Goal: Task Accomplishment & Management: Use online tool/utility

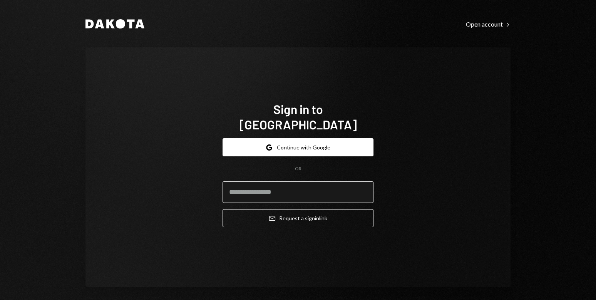
click at [245, 182] on input "email" at bounding box center [297, 192] width 151 height 22
type input "**********"
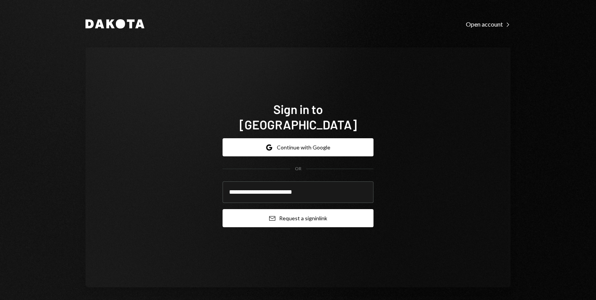
click at [297, 209] on button "Email Request a sign in link" at bounding box center [297, 218] width 151 height 18
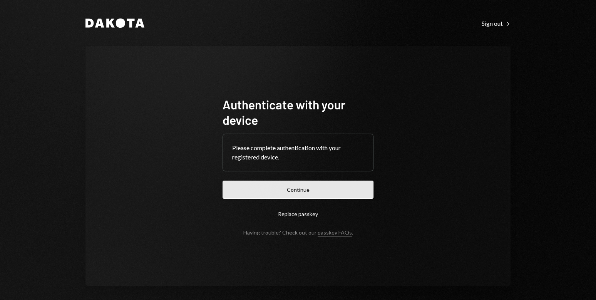
click at [297, 188] on button "Continue" at bounding box center [297, 189] width 151 height 18
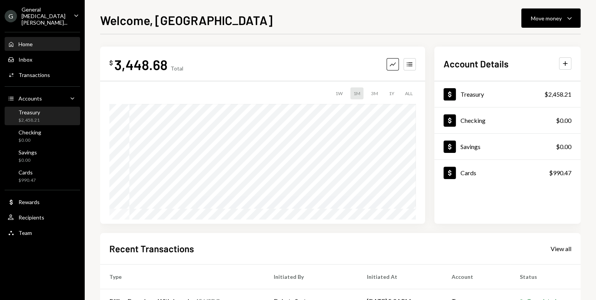
click at [45, 109] on div "Treasury $2,458.21" at bounding box center [42, 116] width 69 height 15
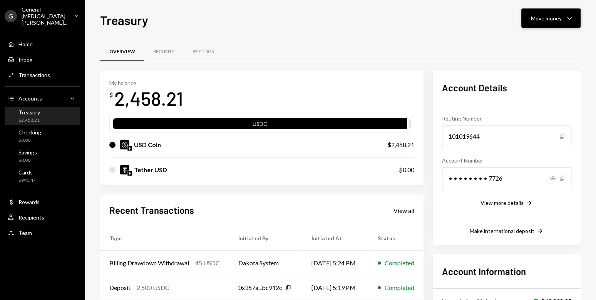
click at [550, 17] on div "Move money" at bounding box center [546, 18] width 31 height 8
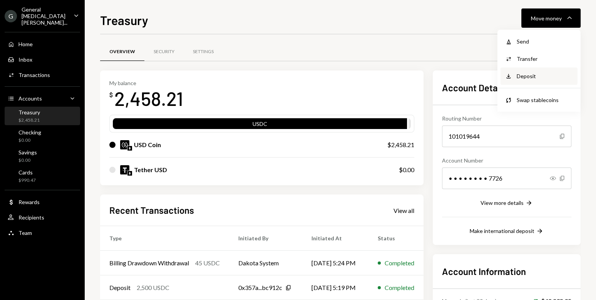
click at [527, 80] on div "Deposit Deposit" at bounding box center [538, 75] width 77 height 17
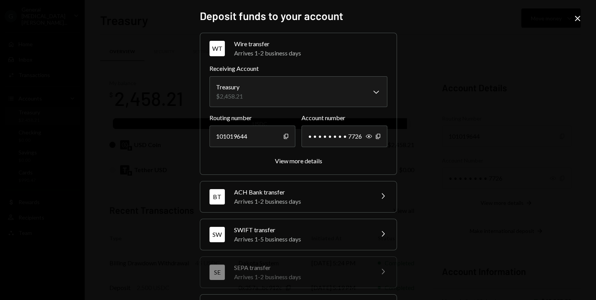
scroll to position [73, 0]
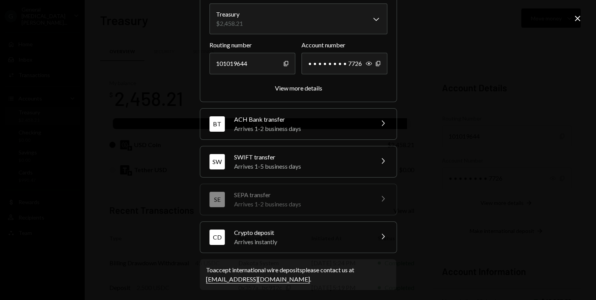
click at [278, 237] on div "Arrives instantly" at bounding box center [301, 241] width 135 height 9
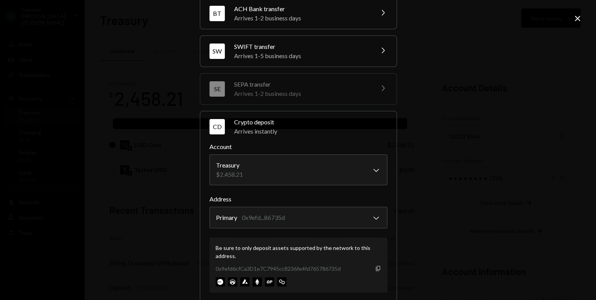
click at [376, 265] on icon "Copy" at bounding box center [378, 268] width 6 height 6
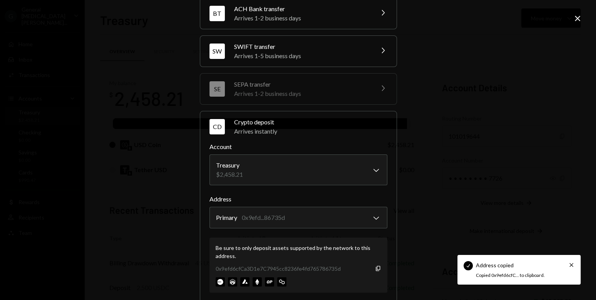
click at [461, 190] on div "**********" at bounding box center [298, 150] width 596 height 300
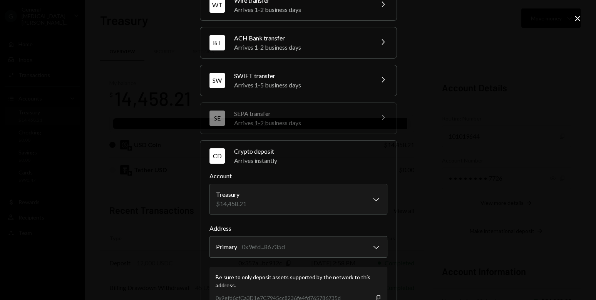
scroll to position [0, 0]
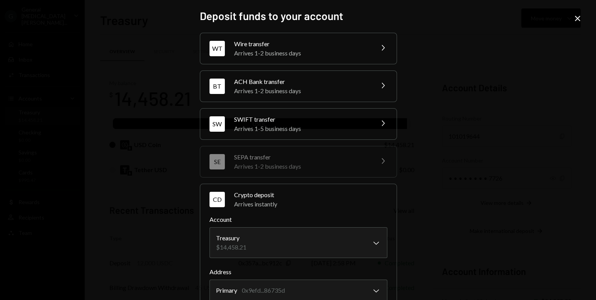
click at [572, 18] on icon "Close" at bounding box center [576, 18] width 9 height 9
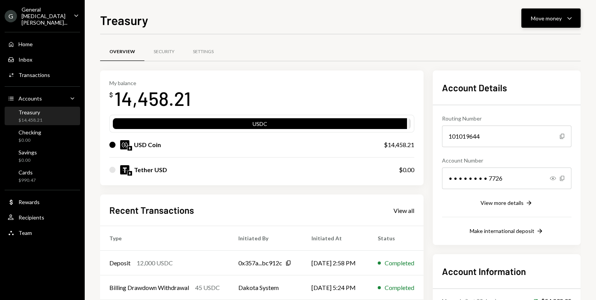
click at [551, 25] on button "Move money Caret Down" at bounding box center [550, 17] width 59 height 19
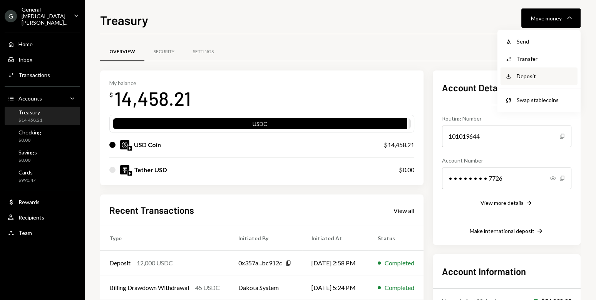
click at [519, 77] on div "Deposit" at bounding box center [544, 76] width 56 height 8
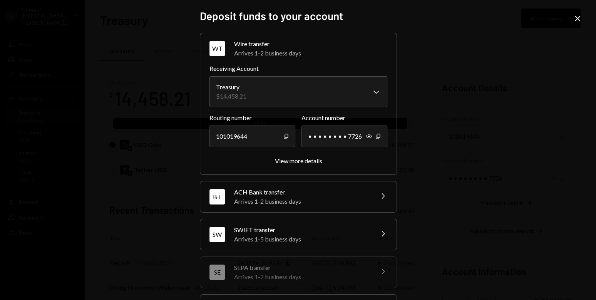
scroll to position [73, 0]
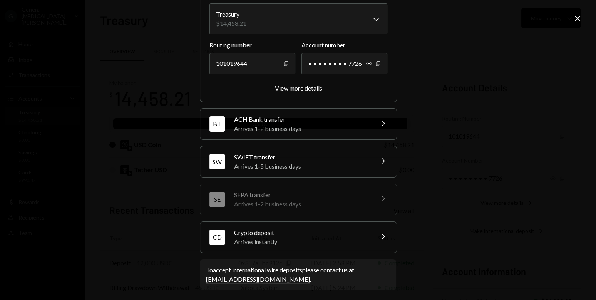
click at [280, 239] on div "Arrives instantly" at bounding box center [301, 241] width 135 height 9
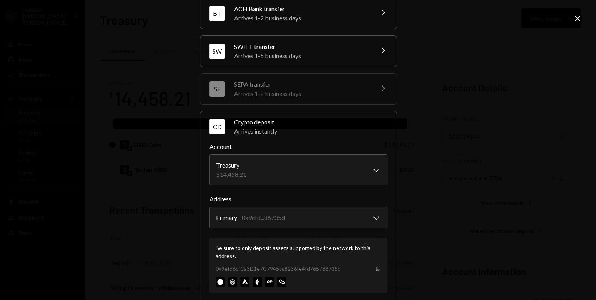
click at [375, 266] on icon "Copy" at bounding box center [378, 268] width 6 height 6
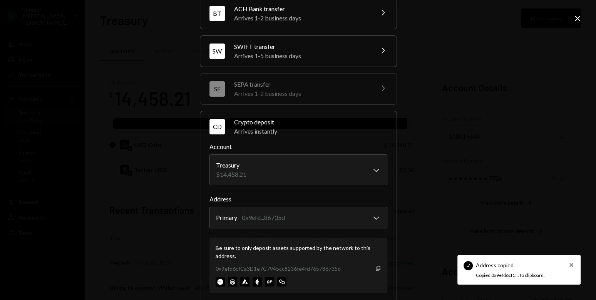
click at [439, 185] on div "**********" at bounding box center [298, 150] width 596 height 300
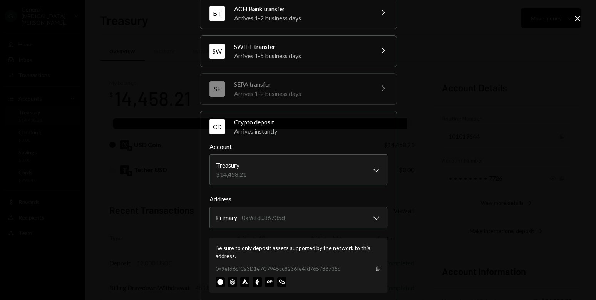
click at [577, 19] on icon "Close" at bounding box center [576, 18] width 9 height 9
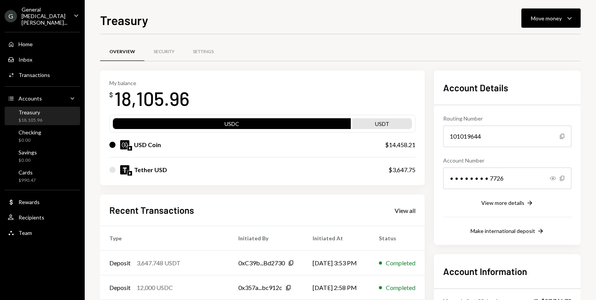
click at [93, 22] on div "Treasury Move money Caret Down Overview Security Settings My balance $ 18,105.9…" at bounding box center [340, 150] width 511 height 300
